Goal: Contribute content

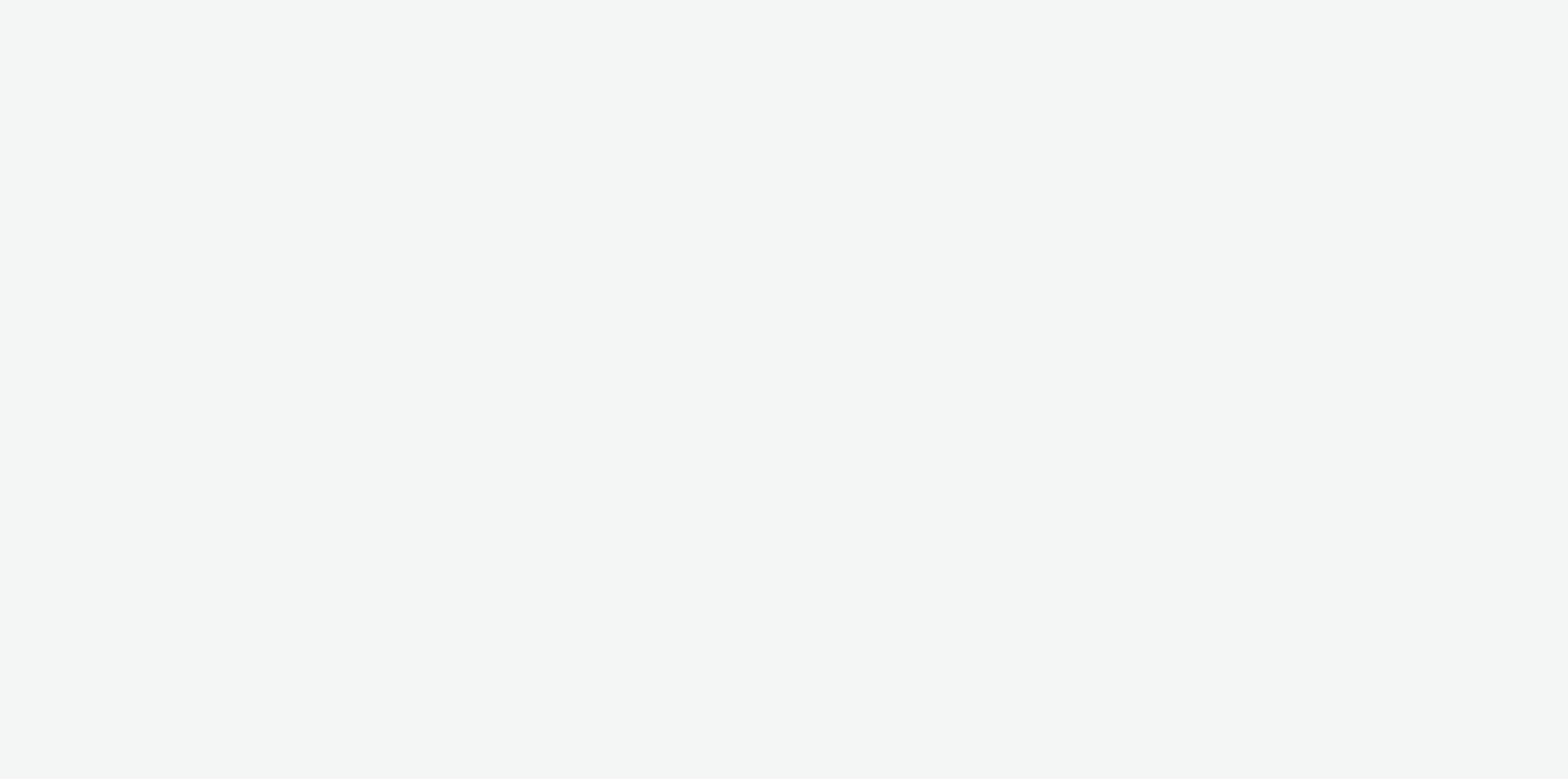
select select "79162ed7-0017-4339-93b0-3399b708648f"
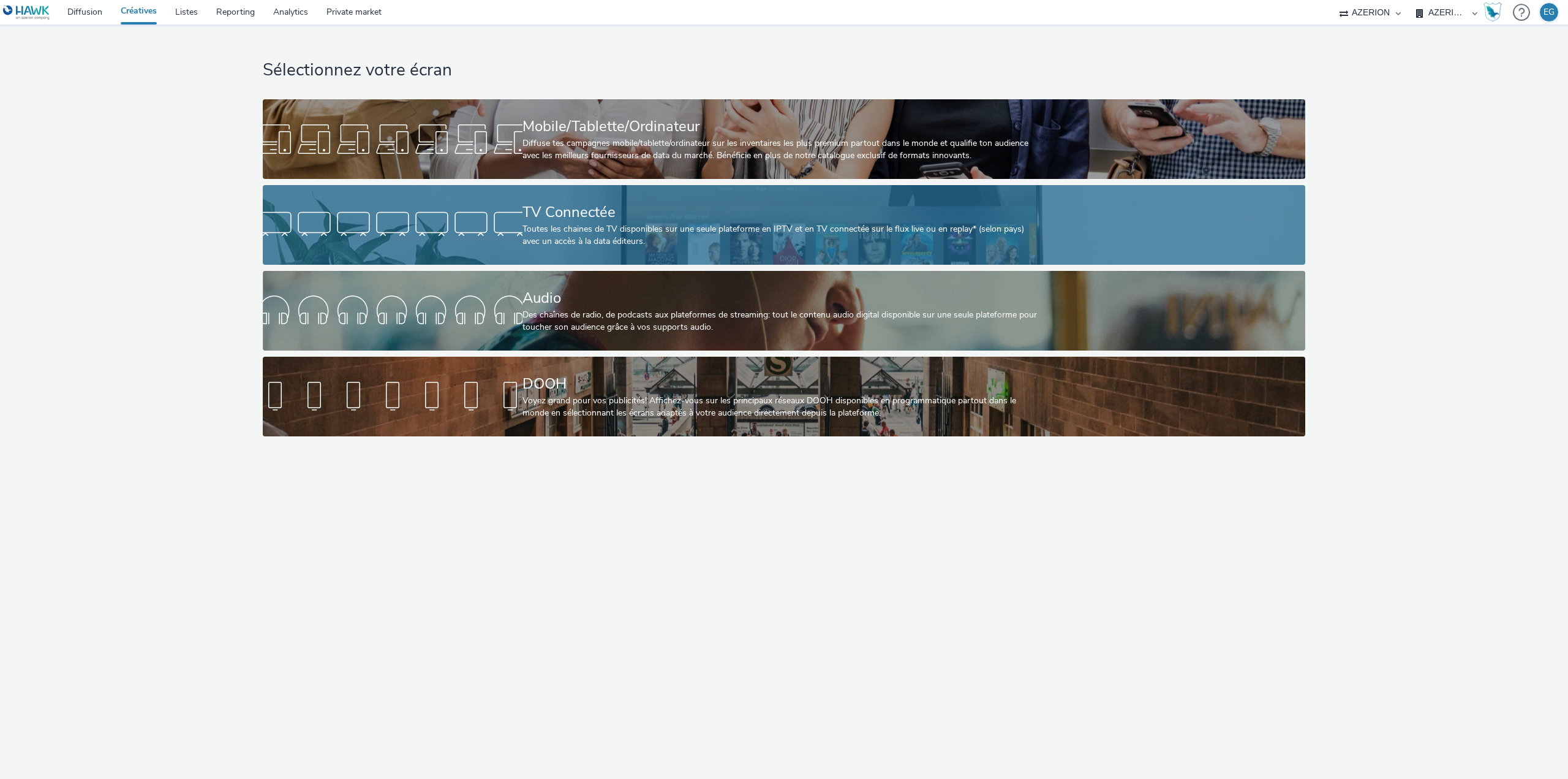
click at [447, 251] on link "TV Connectée Toutes les chaines de TV disponibles sur une seule plateforme en I…" at bounding box center [784, 225] width 1042 height 80
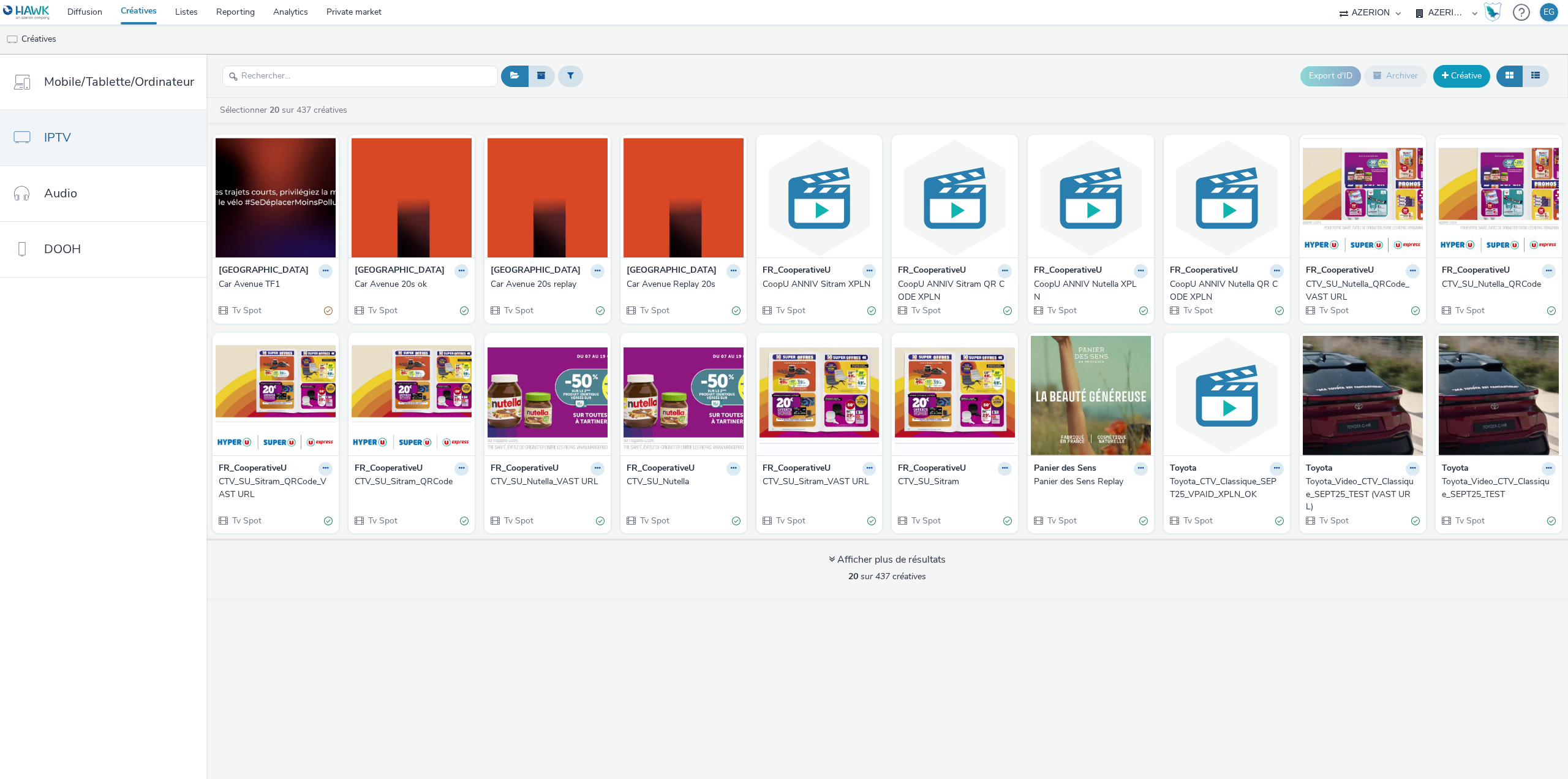
click at [1461, 75] on link "Créative" at bounding box center [1461, 75] width 57 height 22
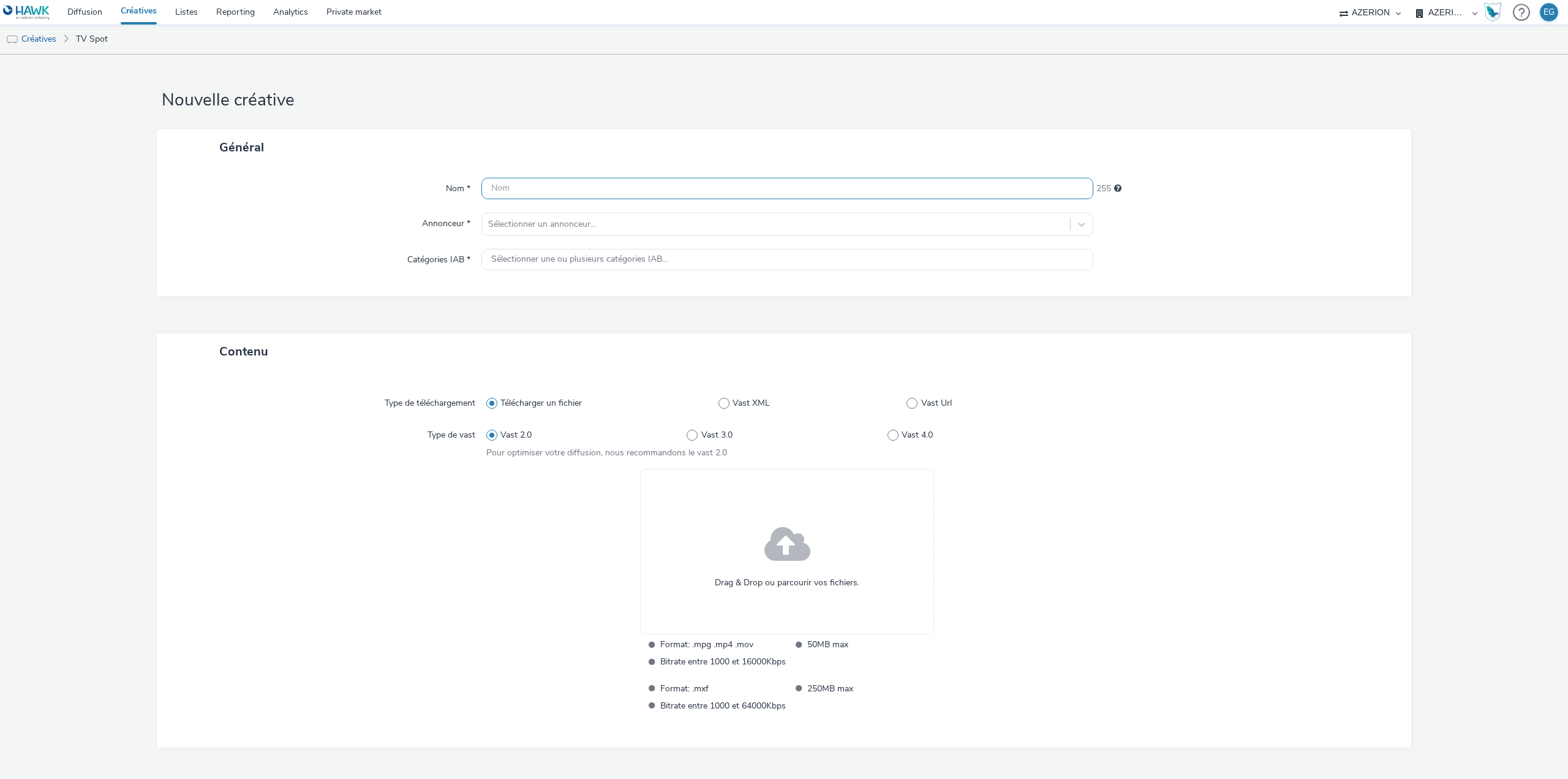
click at [540, 187] on input "text" at bounding box center [787, 188] width 612 height 22
type input "[PERSON_NAME] M6 Replay"
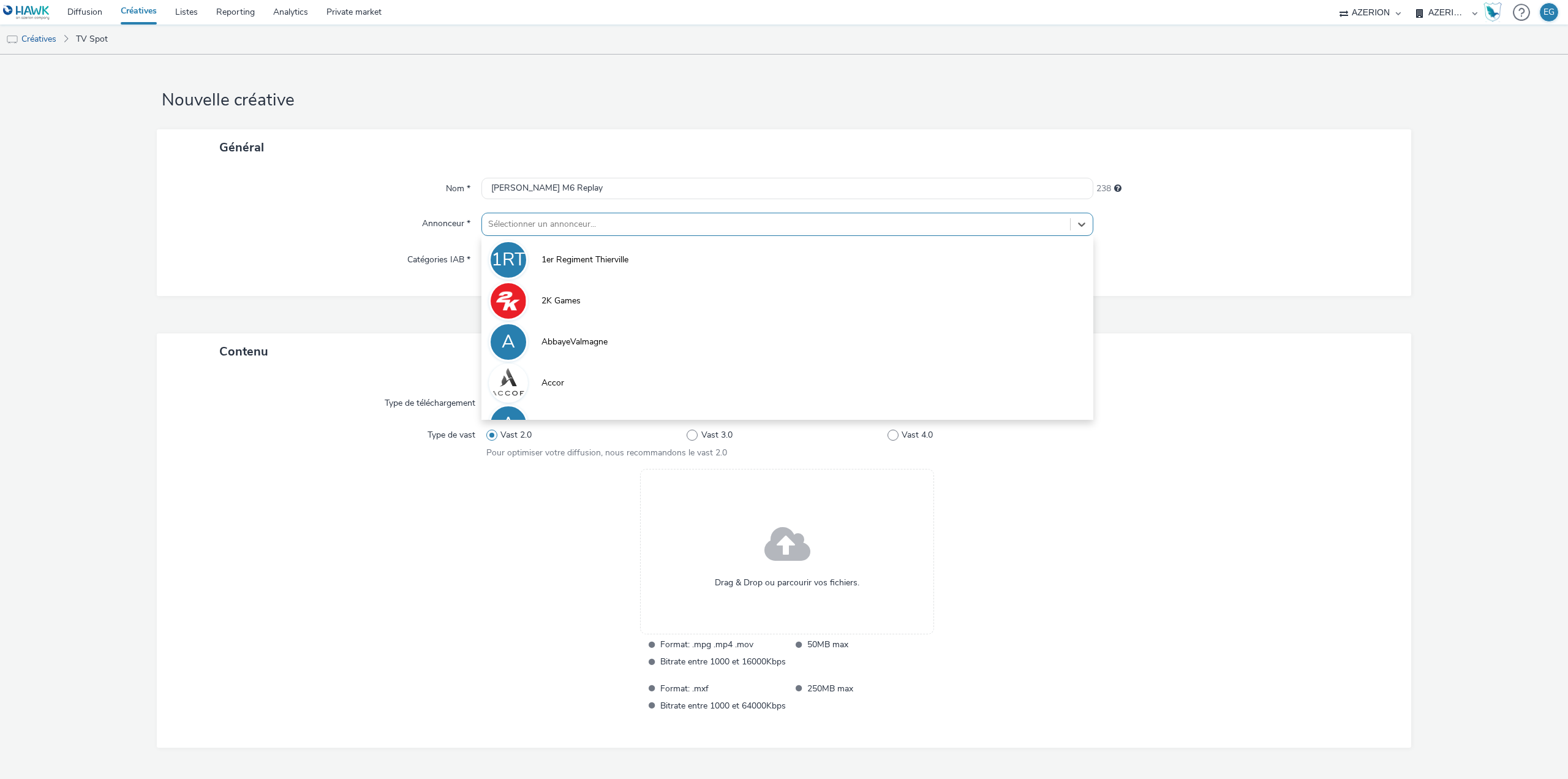
click at [529, 232] on div "Sélectionner un annonceur..." at bounding box center [775, 224] width 588 height 20
type input "cr"
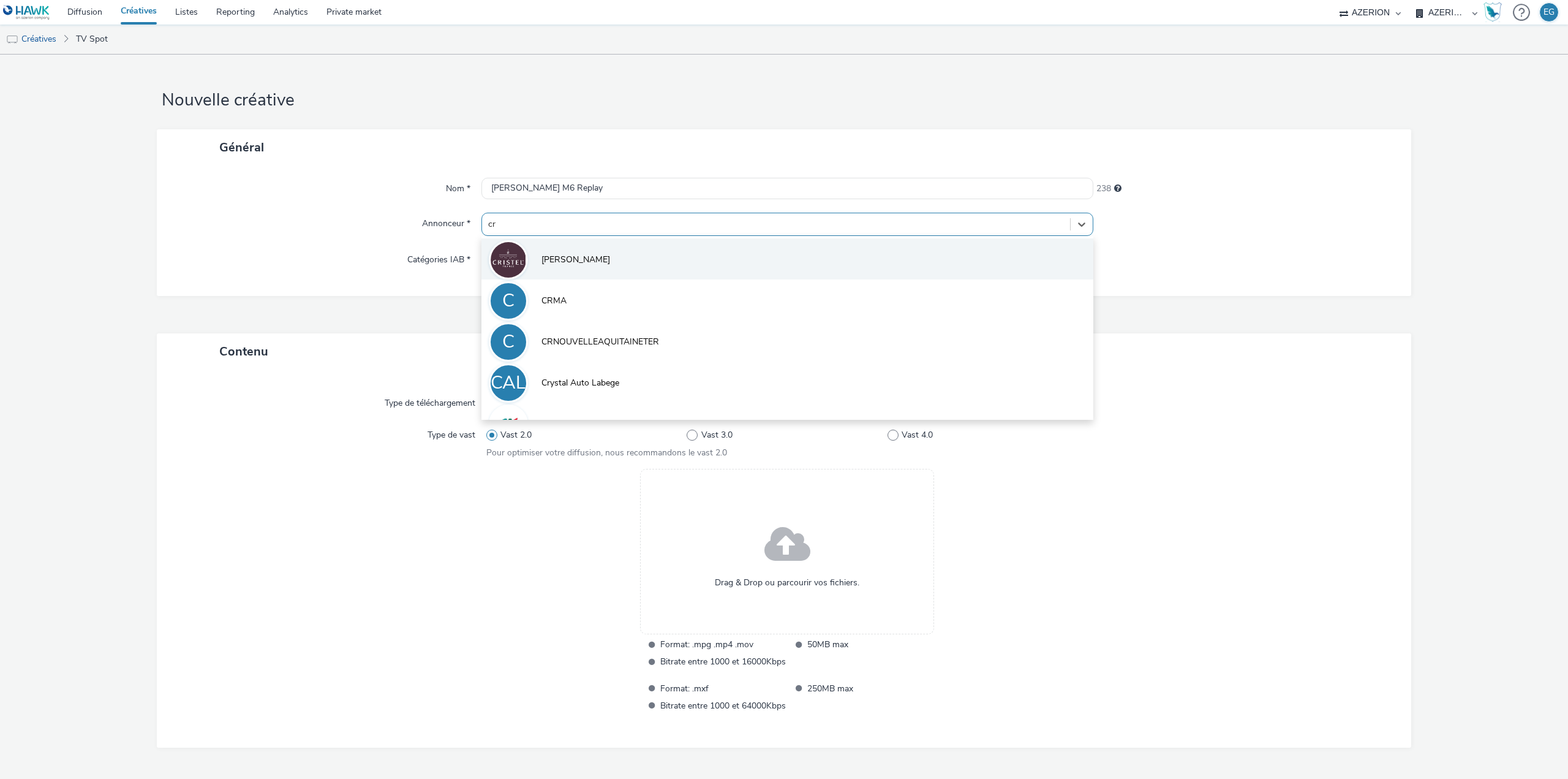
click at [529, 253] on li "[PERSON_NAME]" at bounding box center [787, 259] width 612 height 41
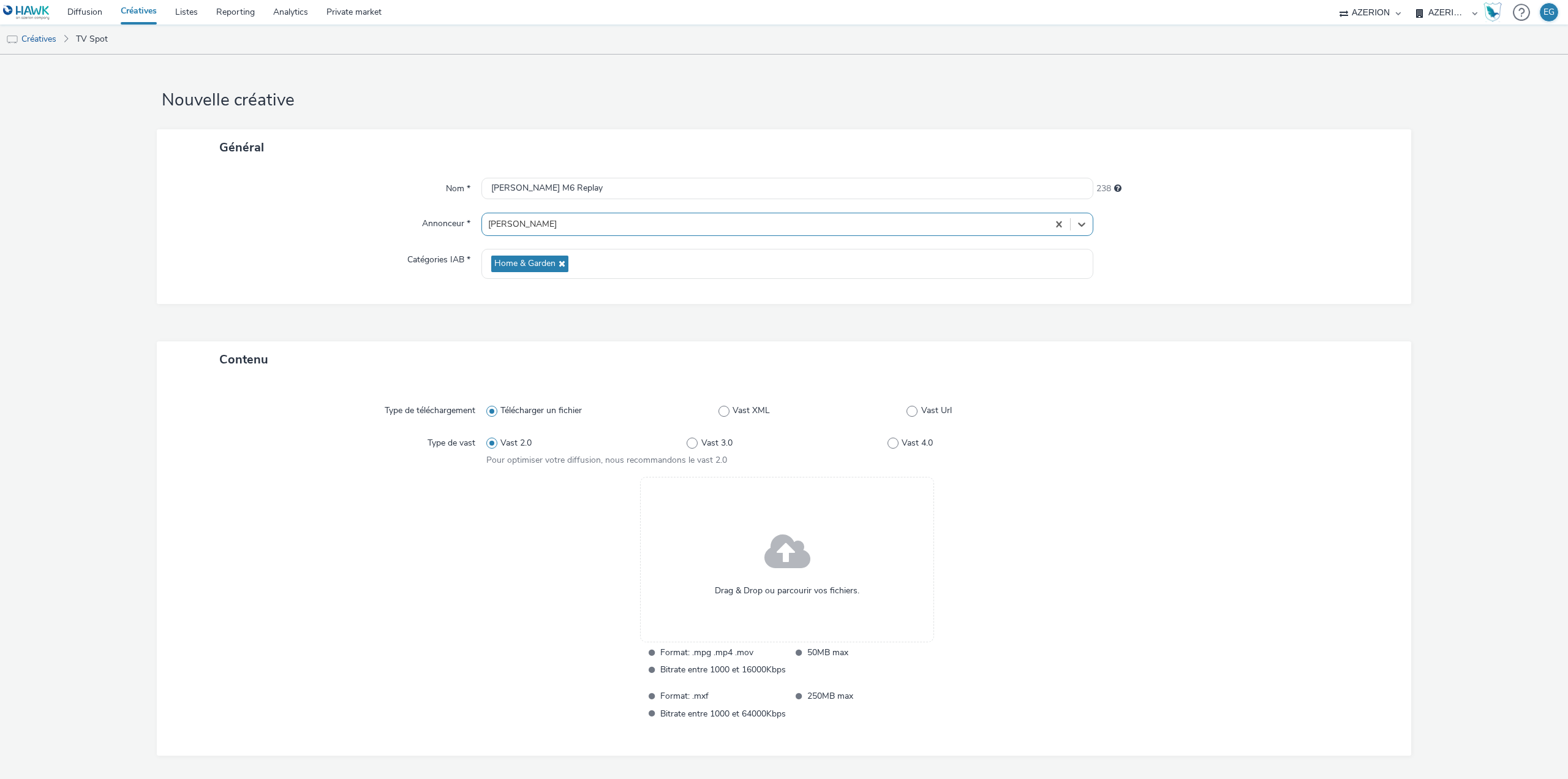
click at [732, 492] on div "Drag & Drop ou parcourir vos fichiers." at bounding box center [787, 559] width 294 height 166
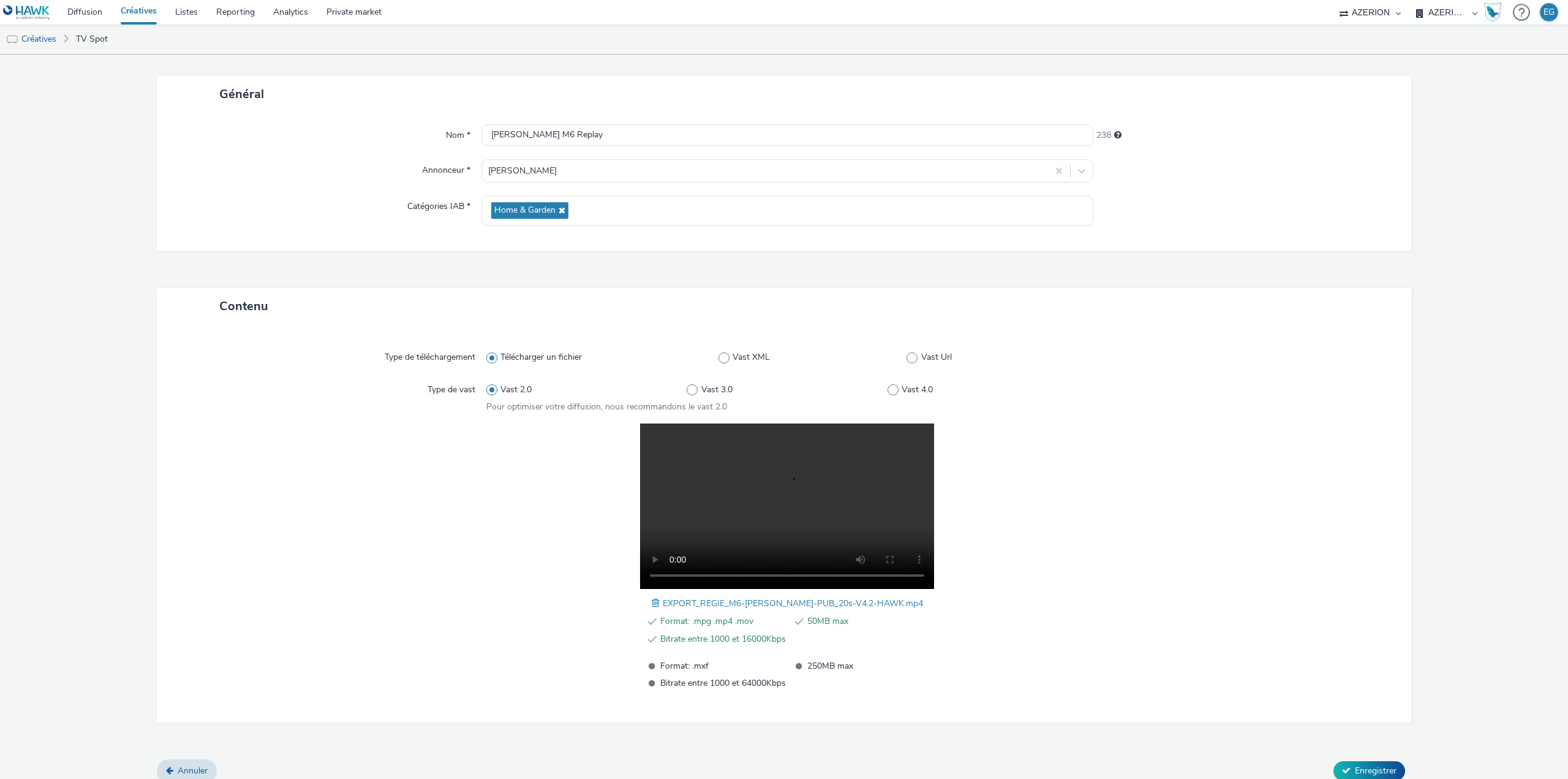
scroll to position [65, 0]
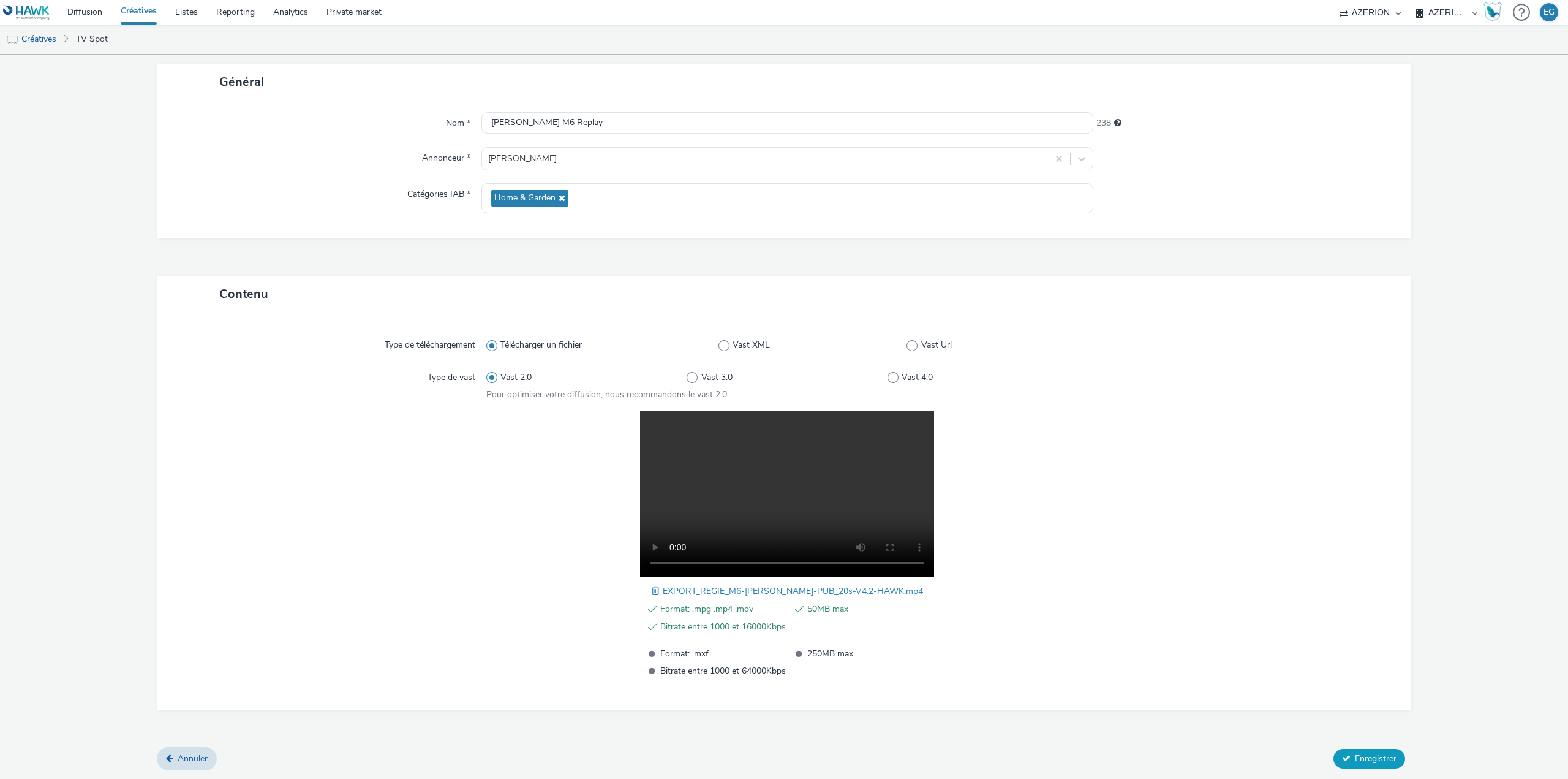
click at [1374, 757] on span "Enregistrer" at bounding box center [1375, 758] width 42 height 11
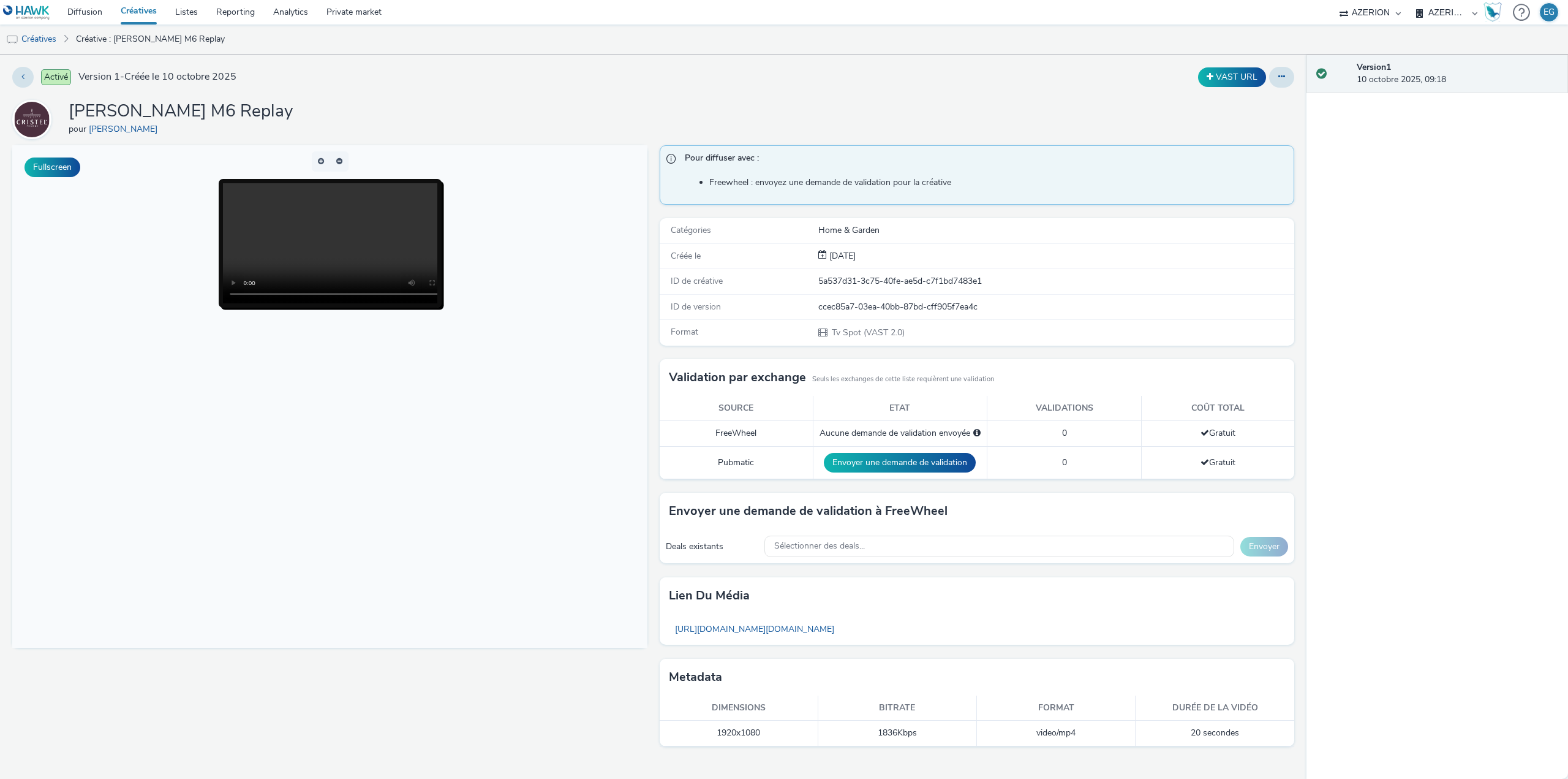
click at [130, 19] on link "Créatives" at bounding box center [139, 12] width 55 height 25
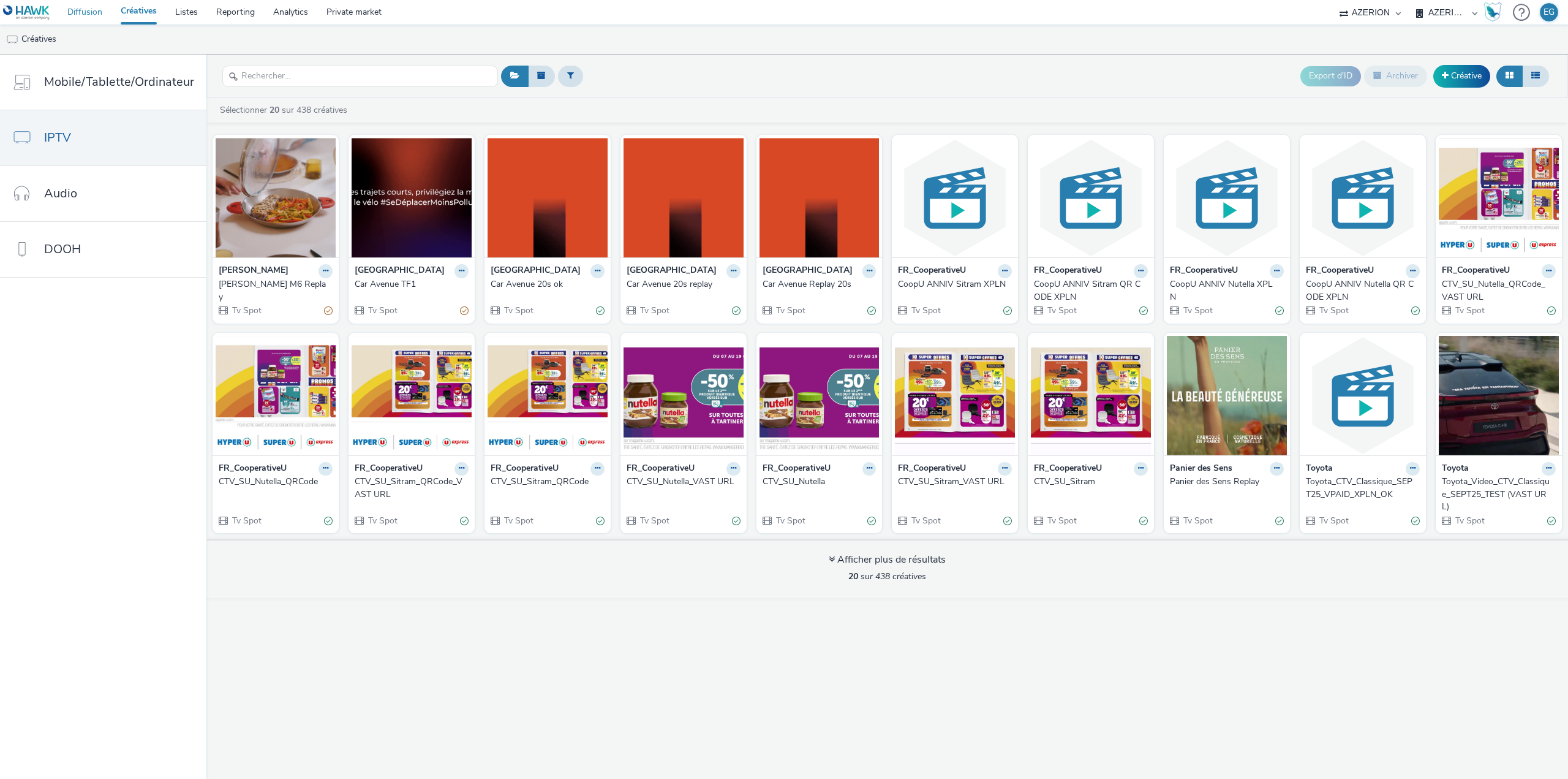
click at [100, 17] on link "Diffusion" at bounding box center [85, 12] width 53 height 25
